Goal: Transaction & Acquisition: Purchase product/service

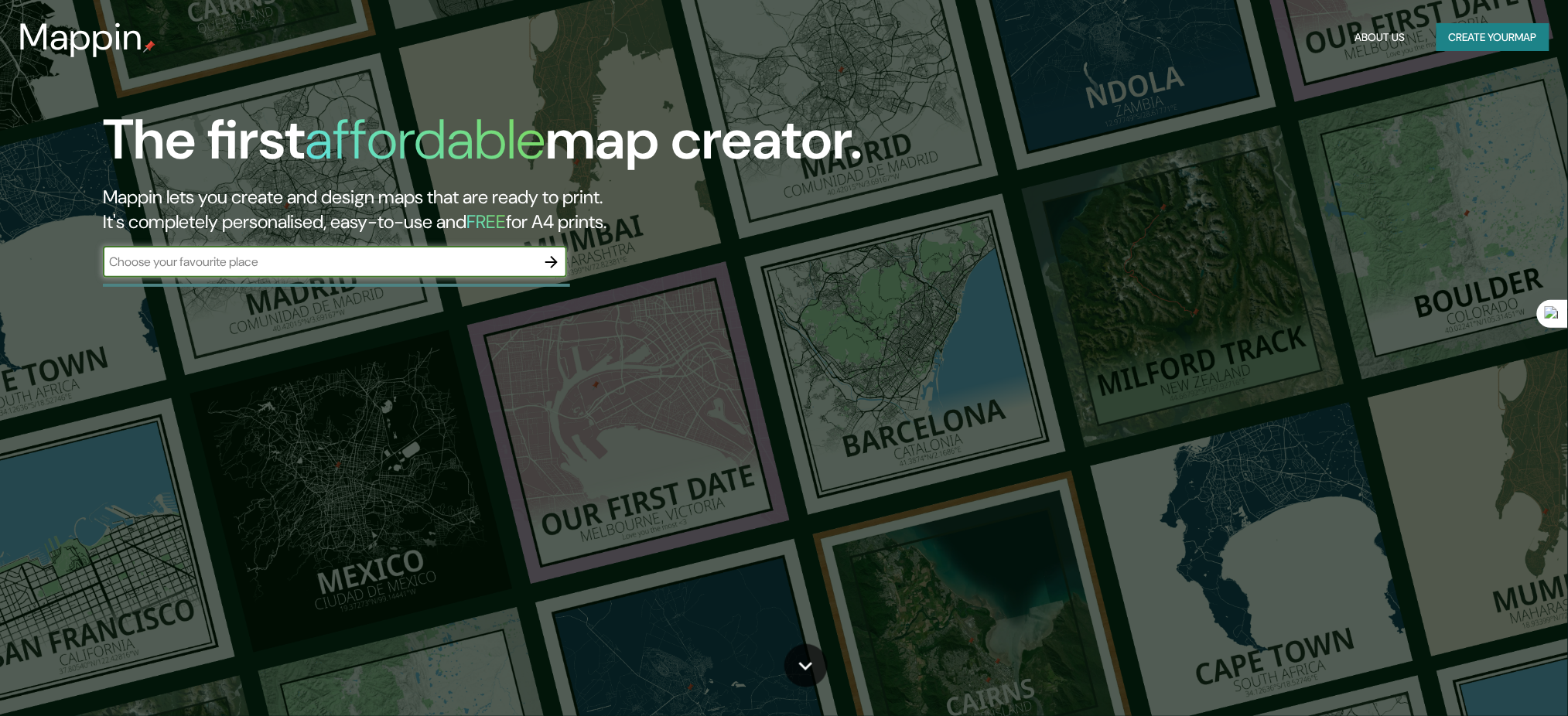
click at [390, 256] on input "text" at bounding box center [319, 261] width 433 height 18
type input "el salvador"
click at [555, 253] on icon "button" at bounding box center [551, 262] width 19 height 19
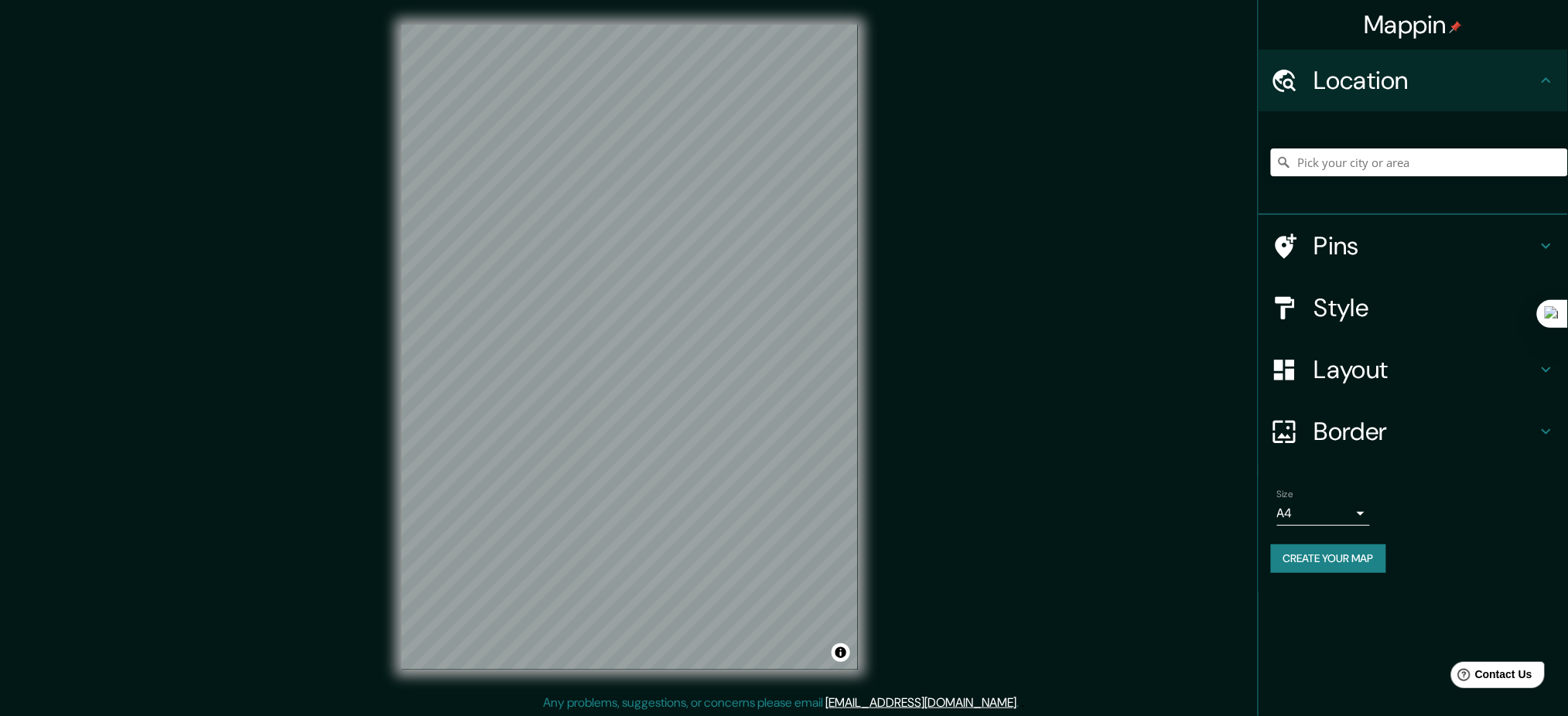
click at [1363, 140] on div at bounding box center [1419, 163] width 297 height 78
click at [1364, 158] on input "Pick your city or area" at bounding box center [1419, 163] width 297 height 28
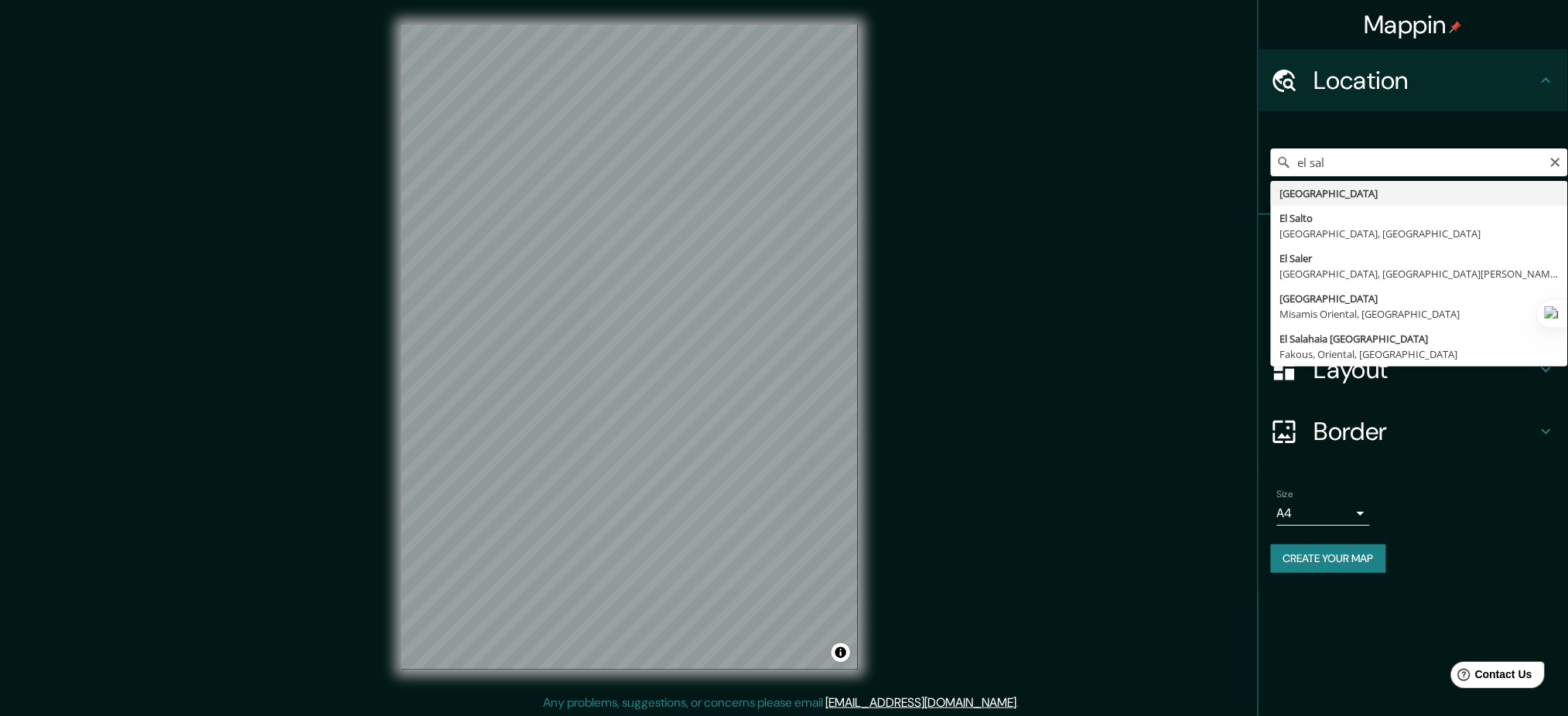
type input "El Salvador"
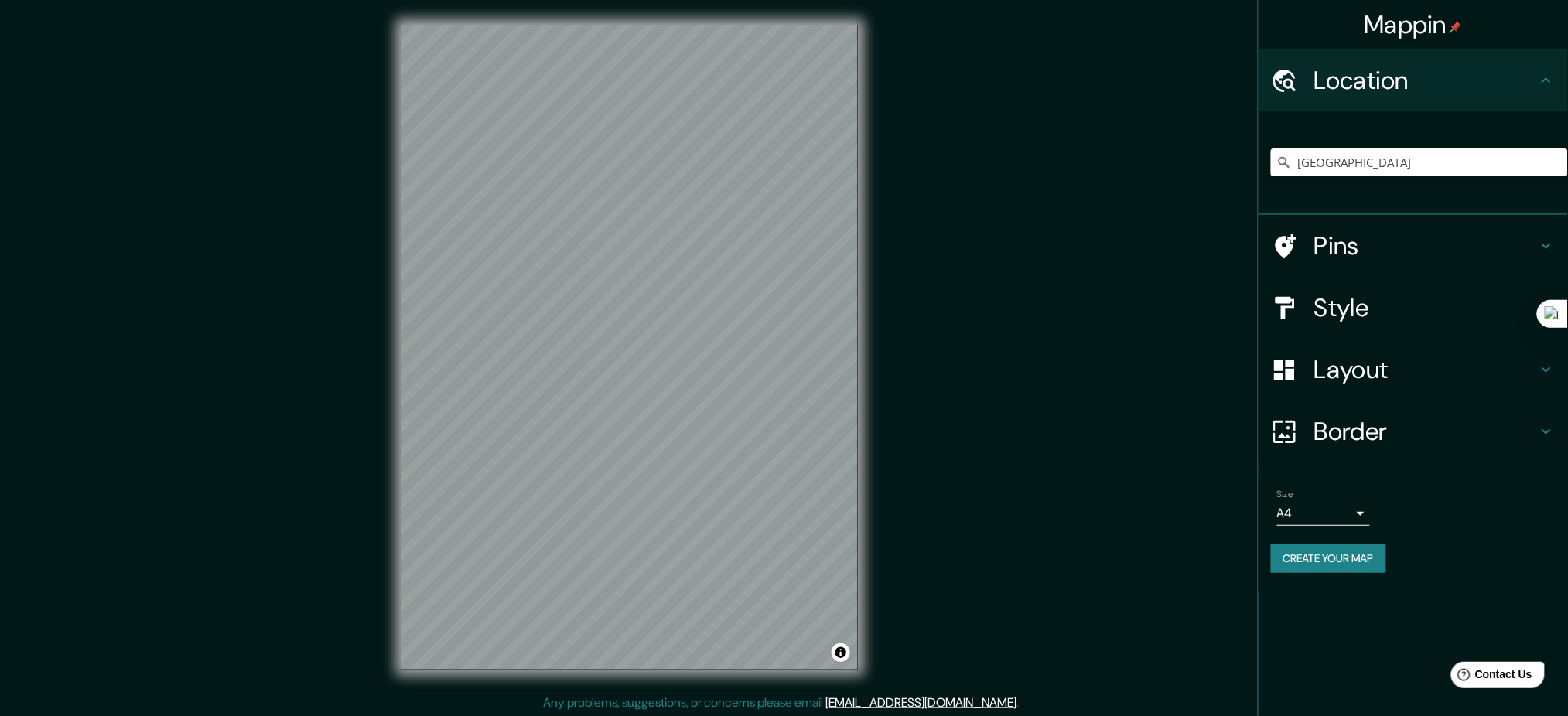
click at [1369, 365] on h4 "Layout" at bounding box center [1426, 369] width 223 height 31
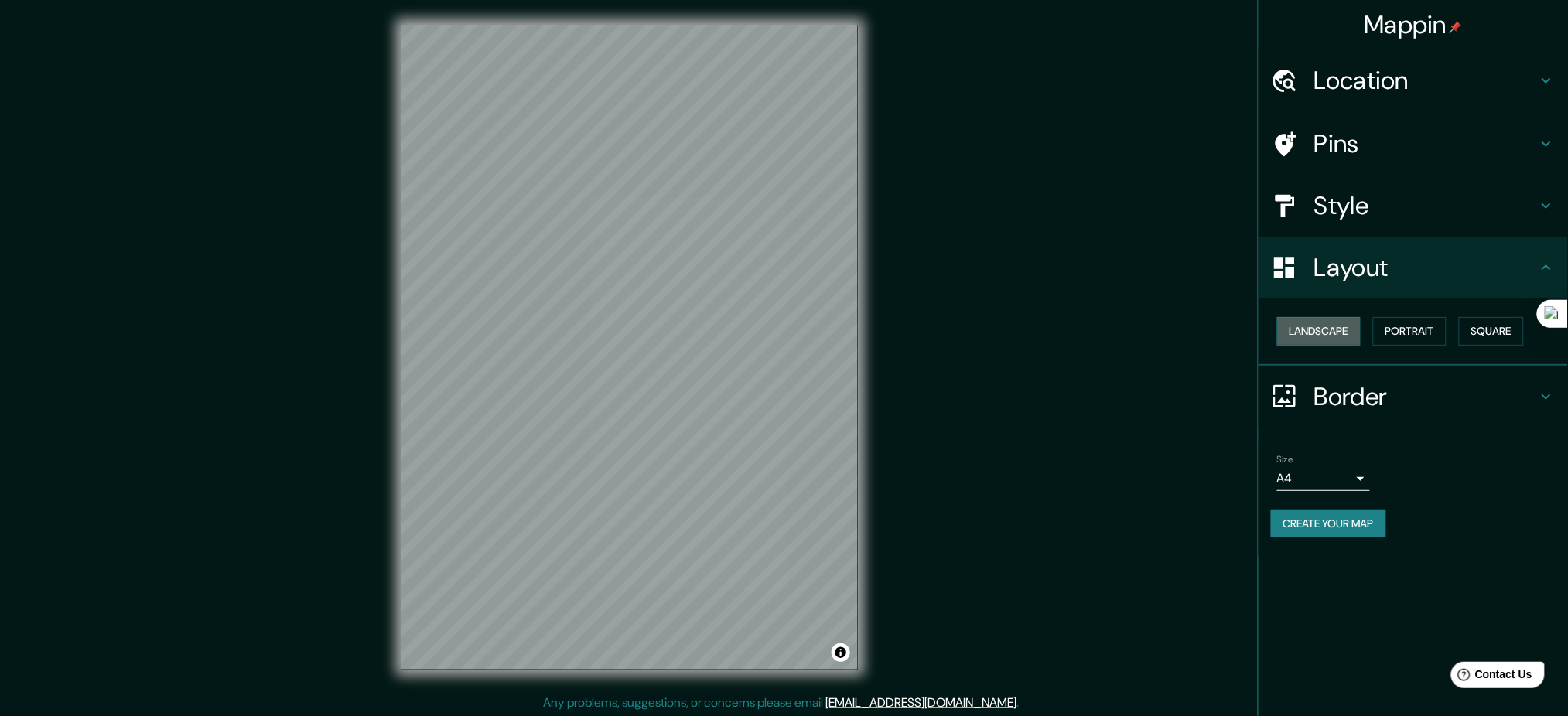
click at [1350, 332] on button "Landscape" at bounding box center [1319, 331] width 83 height 29
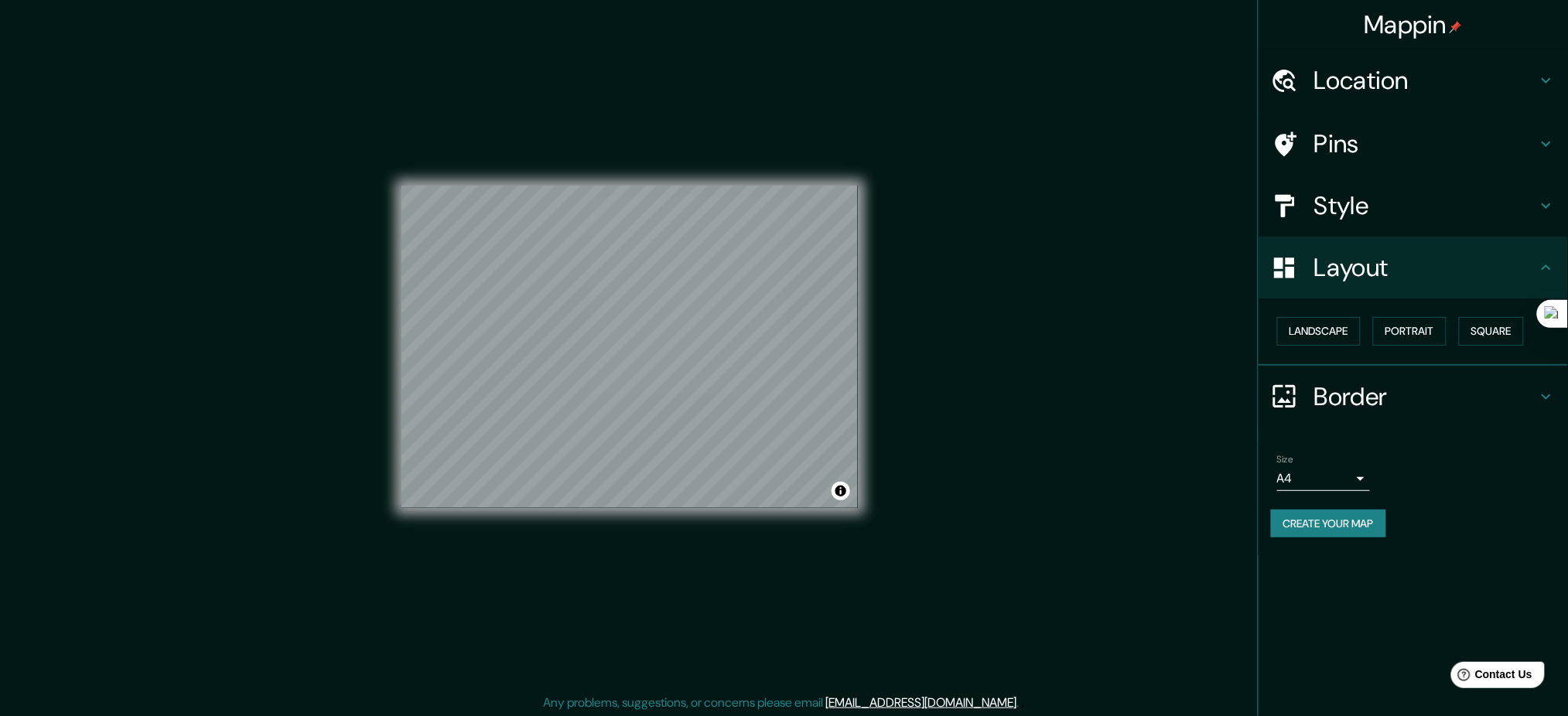
click at [1354, 210] on h4 "Style" at bounding box center [1426, 205] width 223 height 31
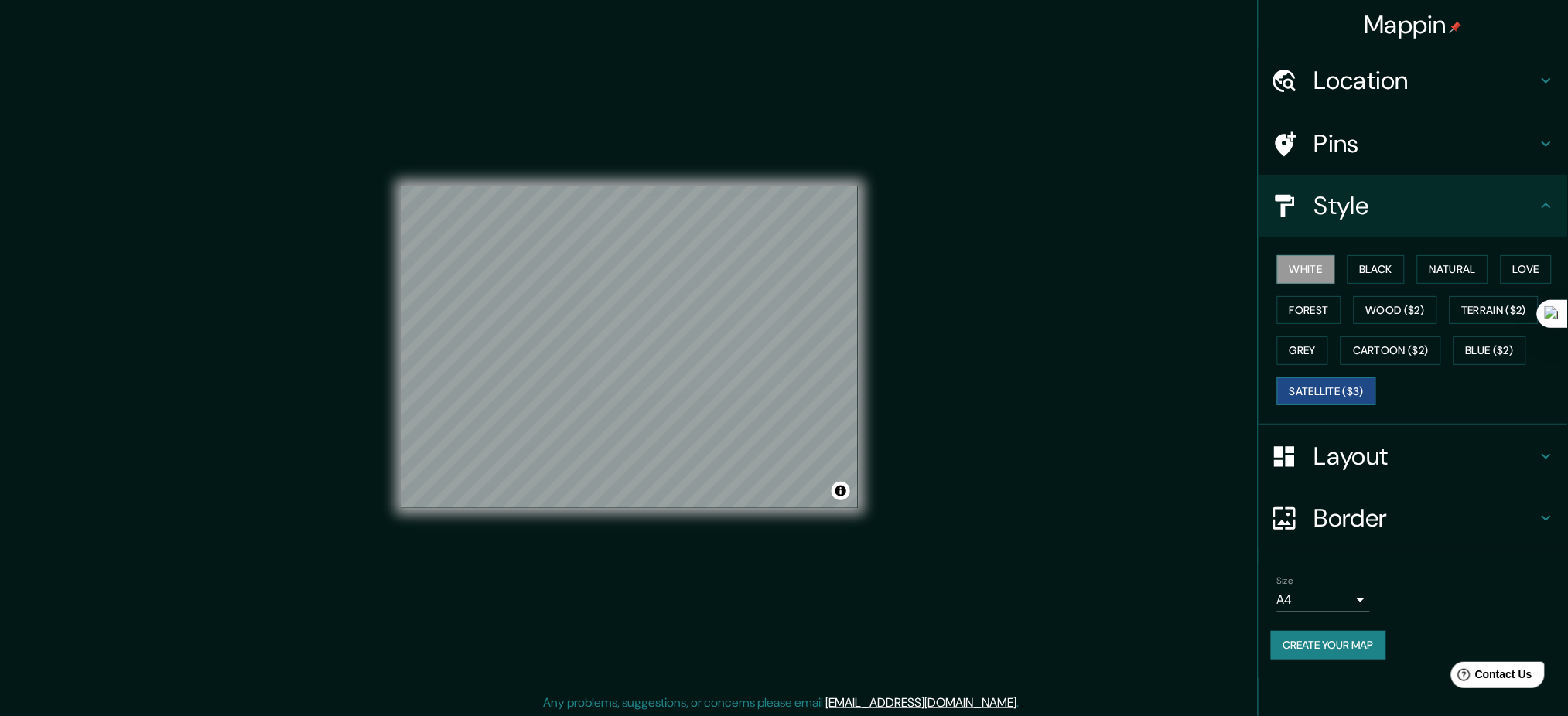
click at [1370, 395] on button "Satellite ($3)" at bounding box center [1327, 391] width 99 height 29
click at [1311, 265] on button "White" at bounding box center [1306, 269] width 58 height 29
click at [1379, 261] on button "Black" at bounding box center [1377, 269] width 58 height 29
click at [1466, 265] on button "Natural" at bounding box center [1452, 269] width 71 height 29
click at [1317, 310] on button "Forest" at bounding box center [1309, 310] width 64 height 29
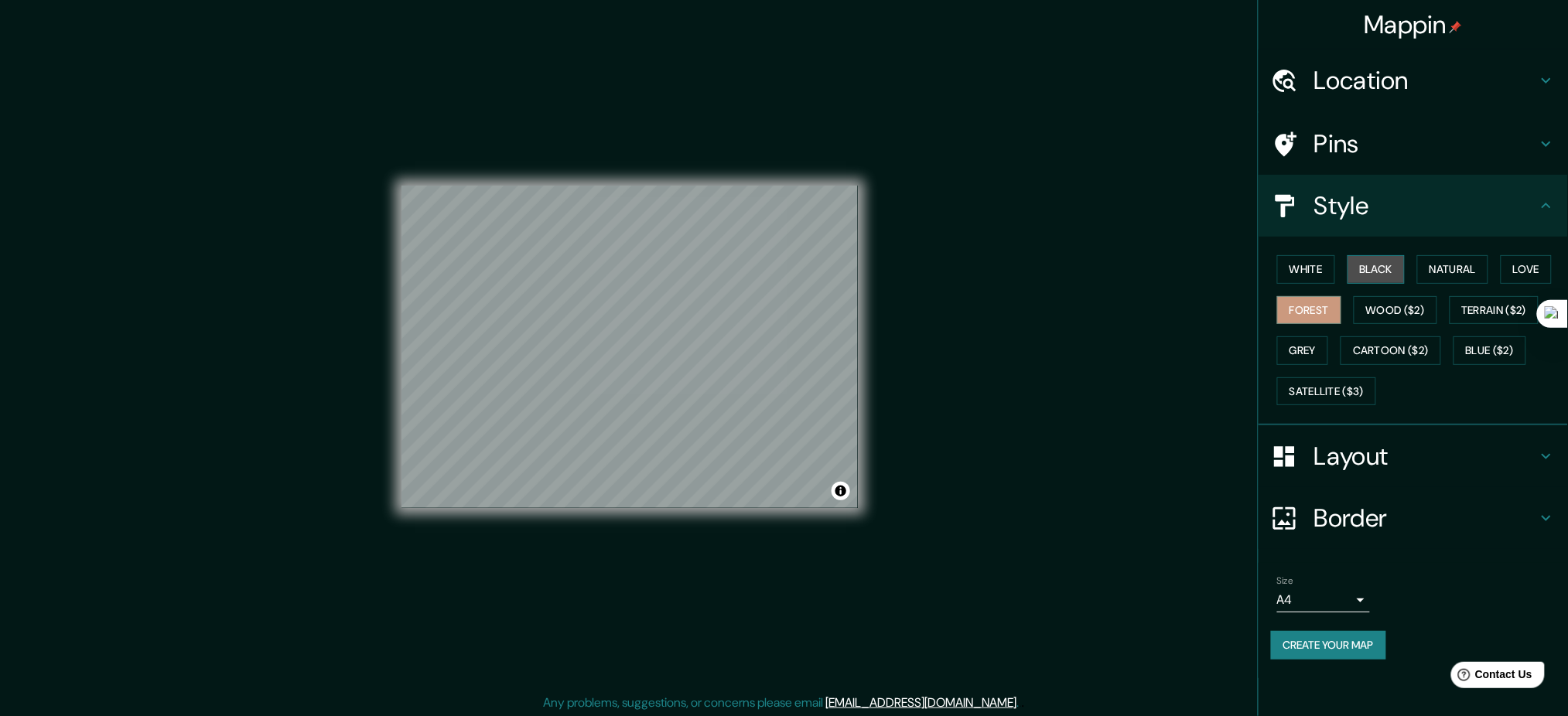
click at [1392, 268] on button "Black" at bounding box center [1377, 269] width 58 height 29
click at [1304, 267] on button "White" at bounding box center [1306, 269] width 58 height 29
click at [1359, 265] on button "Black" at bounding box center [1377, 269] width 58 height 29
click at [1297, 255] on button "White" at bounding box center [1306, 269] width 58 height 29
click at [1379, 264] on button "Black" at bounding box center [1377, 269] width 58 height 29
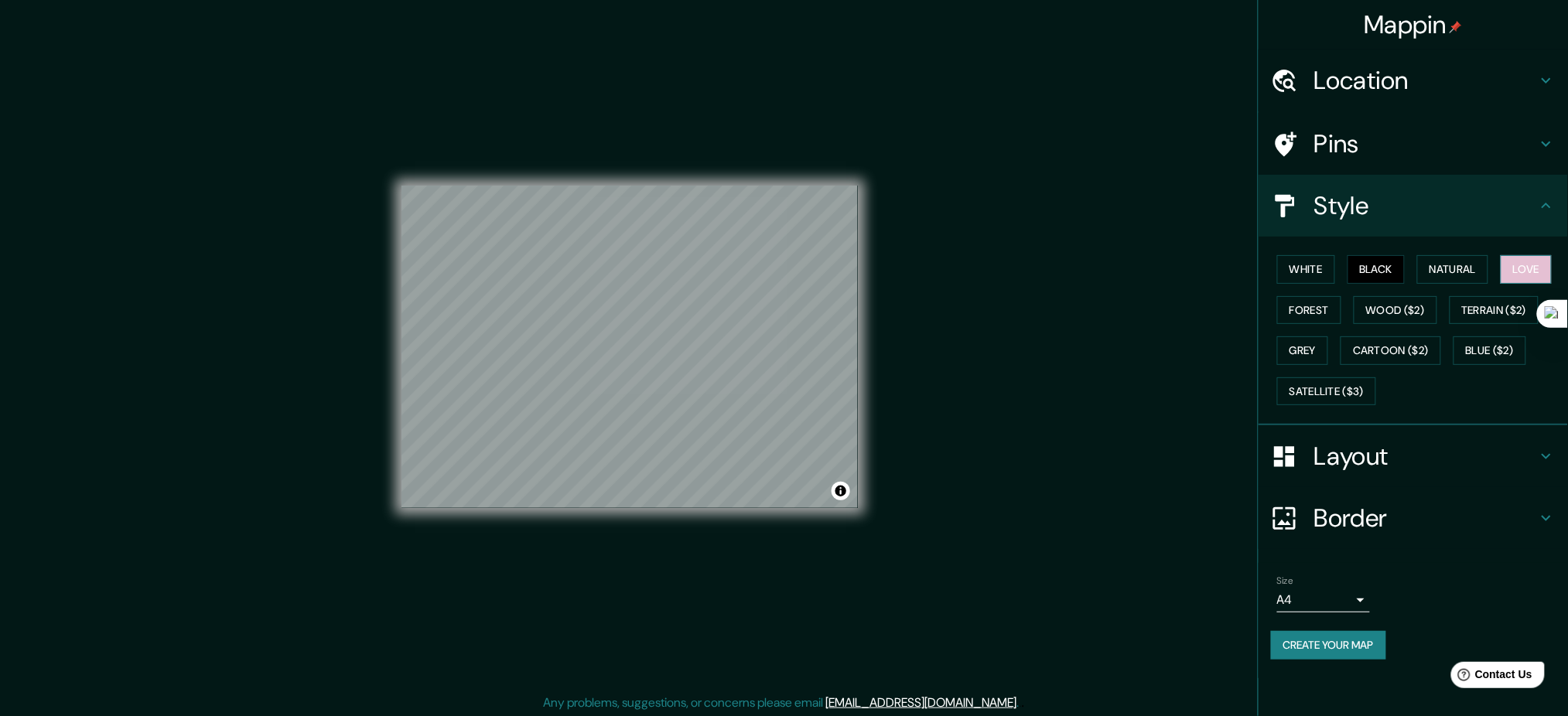
click at [1531, 265] on button "Love" at bounding box center [1525, 269] width 51 height 29
click at [1308, 266] on button "White" at bounding box center [1306, 269] width 58 height 29
click at [1322, 640] on button "Create your map" at bounding box center [1328, 645] width 116 height 29
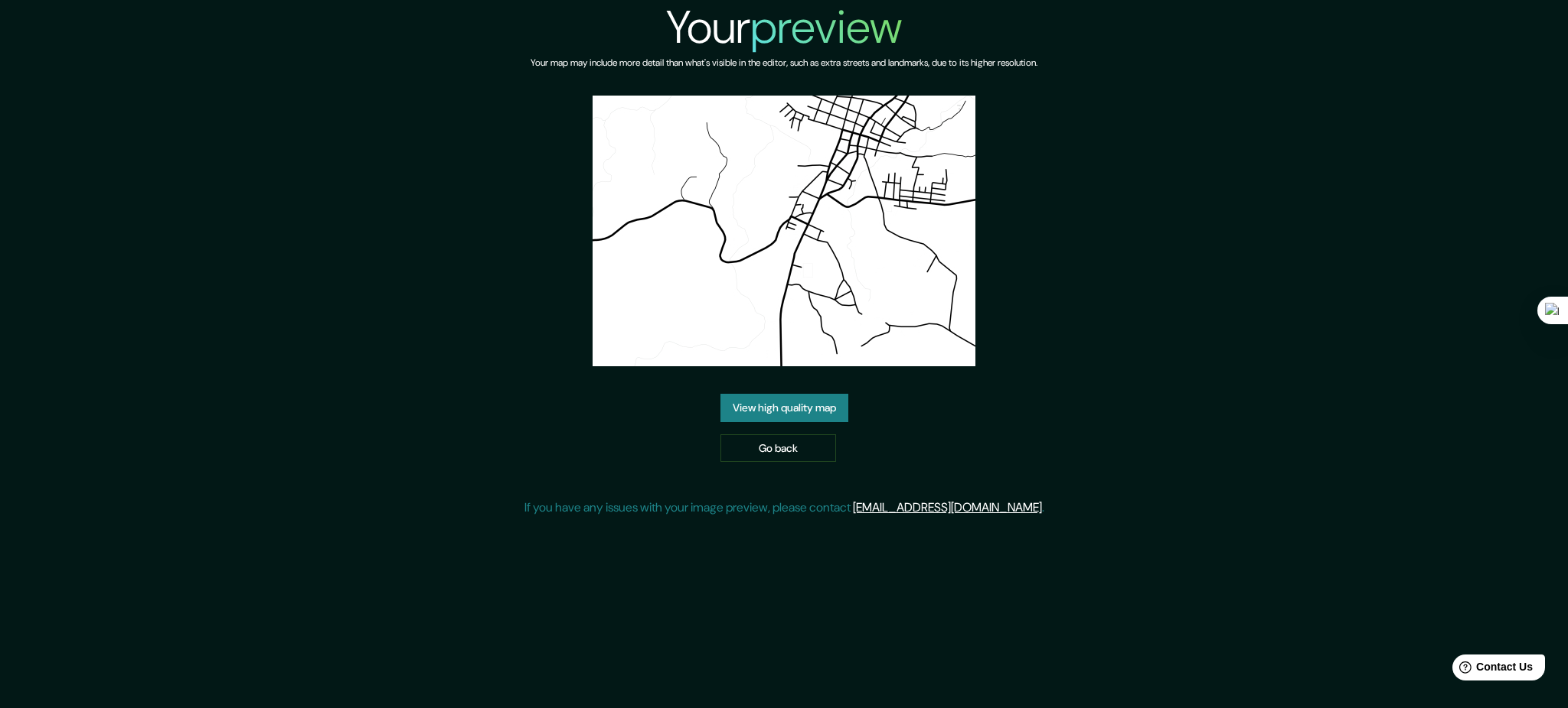
drag, startPoint x: 783, startPoint y: 412, endPoint x: 775, endPoint y: 408, distance: 8.9
click at [783, 411] on link "View high quality map" at bounding box center [784, 408] width 128 height 28
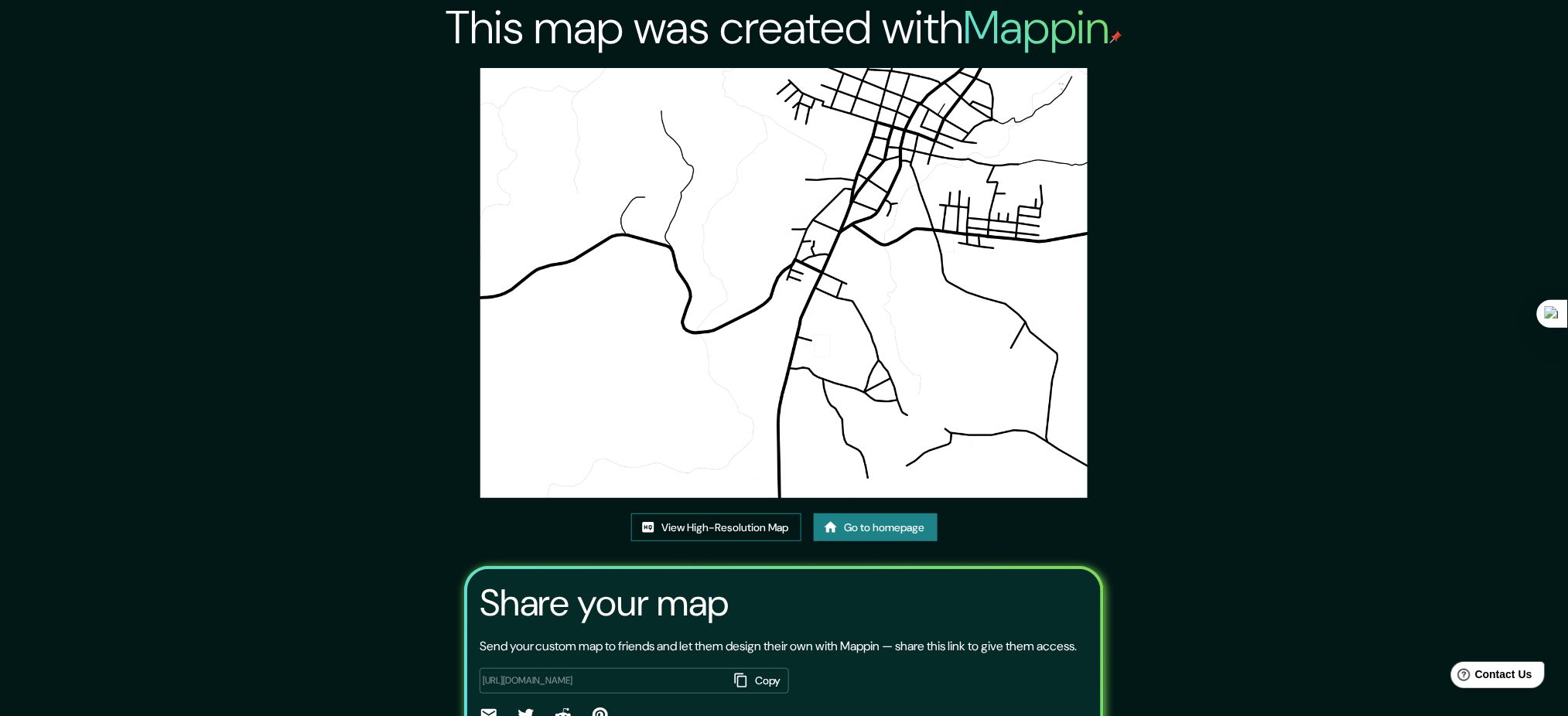
click at [723, 522] on link "View High-Resolution Map" at bounding box center [716, 527] width 170 height 29
